Goal: Information Seeking & Learning: Compare options

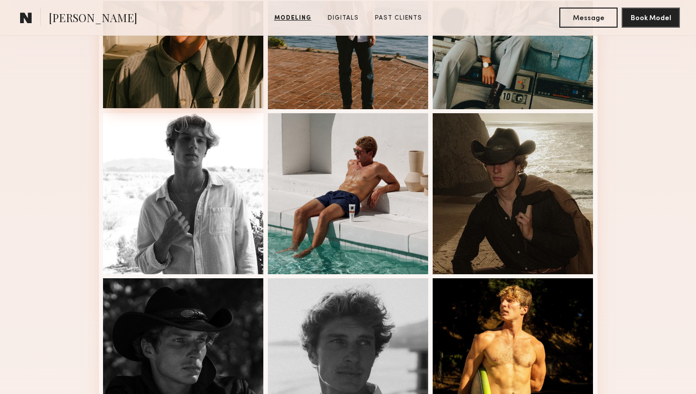
scroll to position [364, 0]
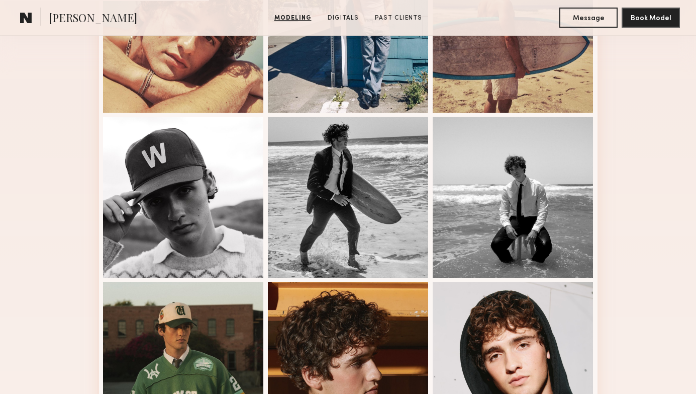
scroll to position [359, 0]
